Goal: Task Accomplishment & Management: Manage account settings

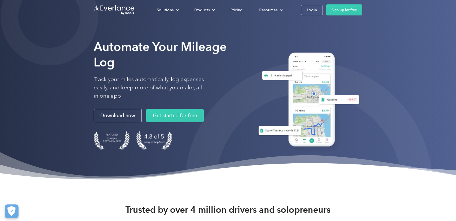
click at [356, 49] on img at bounding box center [307, 100] width 110 height 105
click at [313, 12] on div "Login" at bounding box center [312, 10] width 10 height 7
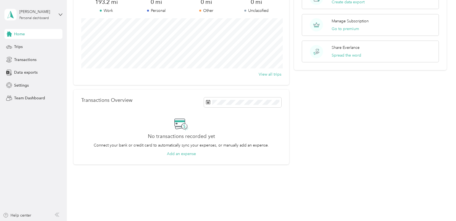
scroll to position [54, 0]
click at [17, 47] on span "Trips" at bounding box center [18, 47] width 9 height 6
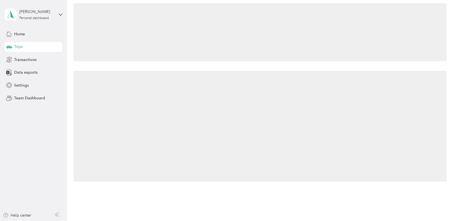
scroll to position [35, 0]
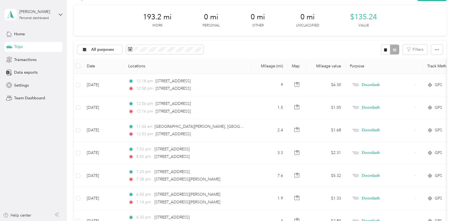
scroll to position [17, 0]
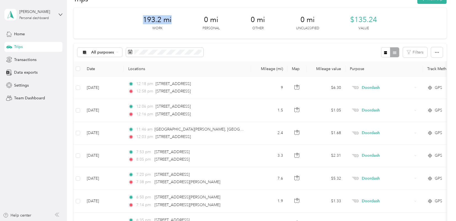
drag, startPoint x: 73, startPoint y: 19, endPoint x: 95, endPoint y: 28, distance: 24.3
click at [96, 28] on div "193.2 mi Work 0 mi Personal 0 mi Other 0 mi Unclassified $135.24 Value" at bounding box center [259, 23] width 373 height 31
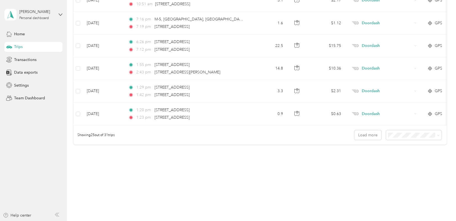
scroll to position [0, 0]
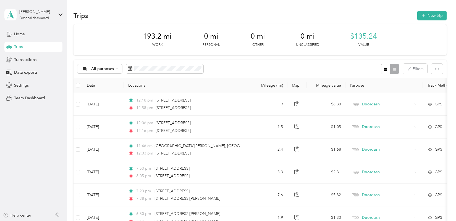
click at [19, 48] on span "Trips" at bounding box center [18, 47] width 9 height 6
click at [443, 68] on button "button" at bounding box center [437, 69] width 12 height 10
click at [433, 88] on span "Export" at bounding box center [432, 89] width 12 height 5
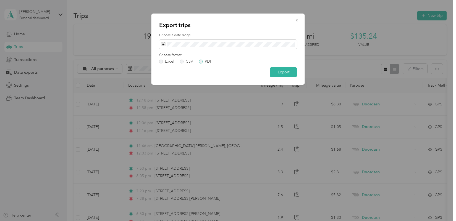
click at [199, 63] on label "PDF" at bounding box center [205, 62] width 13 height 4
click at [285, 73] on button "Export" at bounding box center [283, 72] width 27 height 10
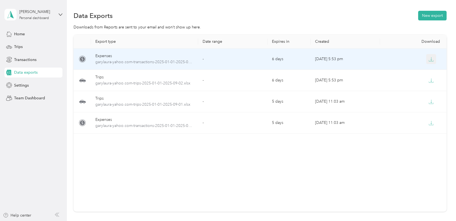
click at [432, 61] on icon "button" at bounding box center [430, 59] width 5 height 5
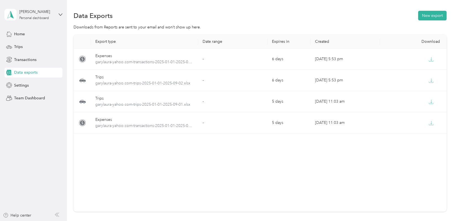
click at [125, 189] on div "Export type Date range Expires in Created Download Expenses garylaura-yahoo.com…" at bounding box center [259, 123] width 373 height 177
click at [17, 48] on span "Trips" at bounding box center [18, 47] width 9 height 6
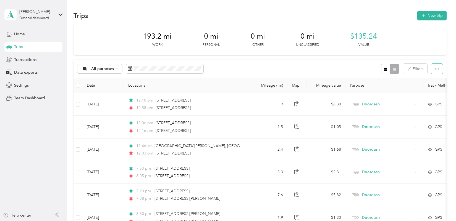
click at [443, 69] on button "button" at bounding box center [437, 69] width 12 height 10
